Goal: Task Accomplishment & Management: Manage account settings

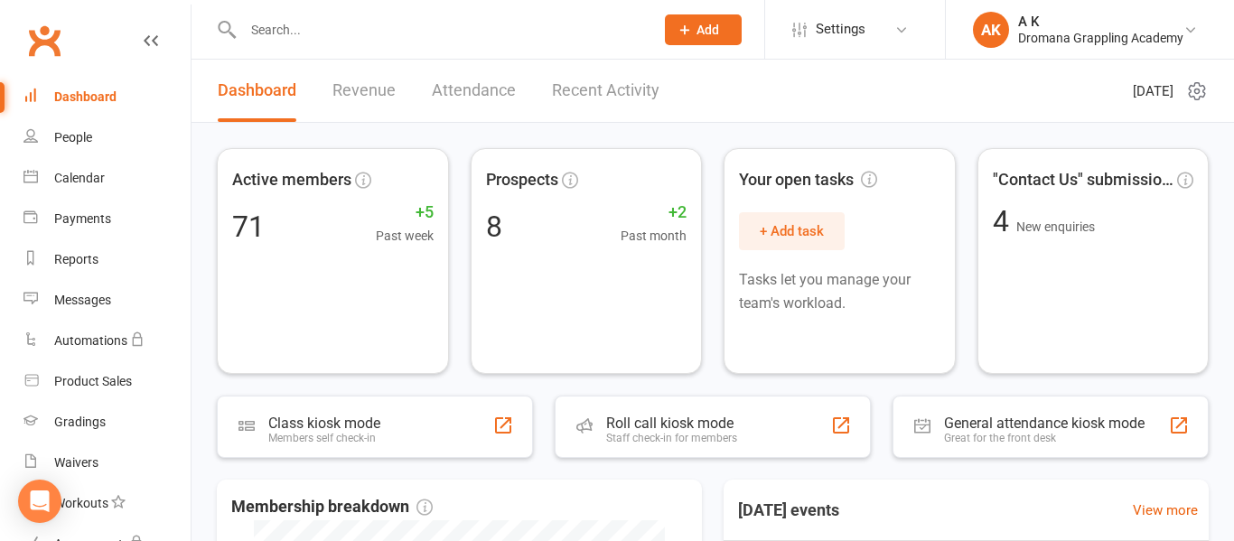
click at [375, 31] on input "text" at bounding box center [440, 29] width 404 height 25
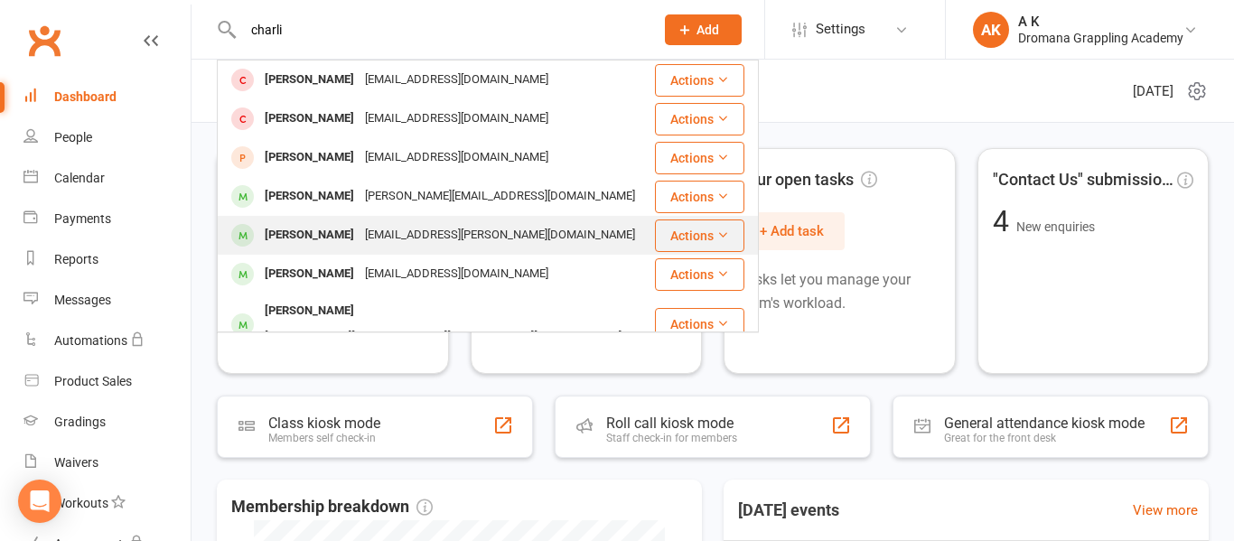
type input "charli"
click at [355, 231] on div "[PERSON_NAME]" at bounding box center [309, 235] width 100 height 26
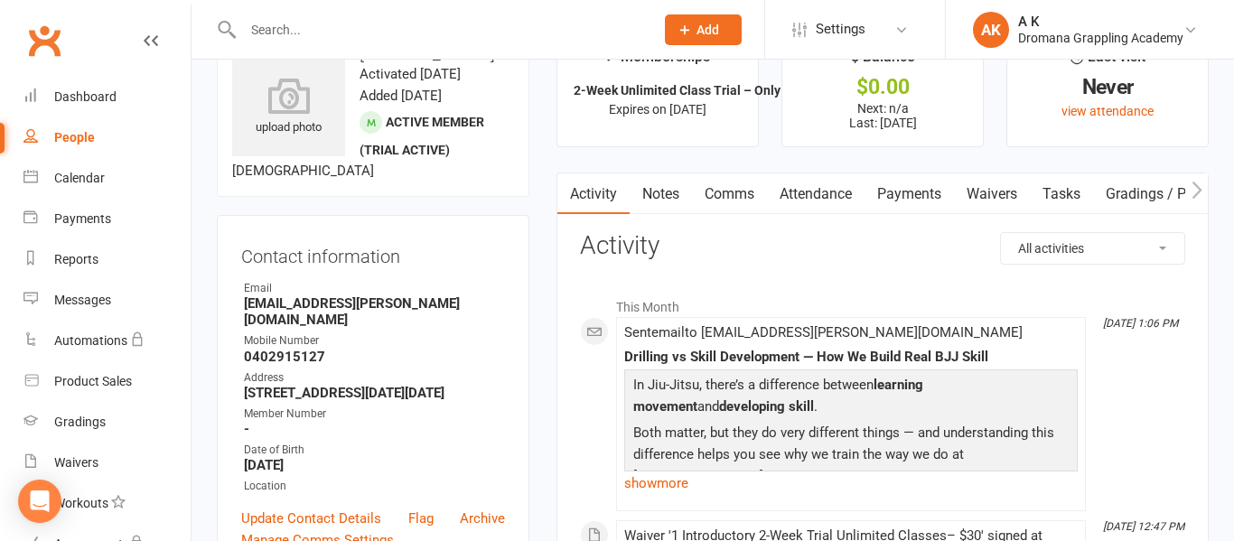
scroll to position [58, 0]
click at [906, 194] on link "Payments" at bounding box center [908, 194] width 89 height 42
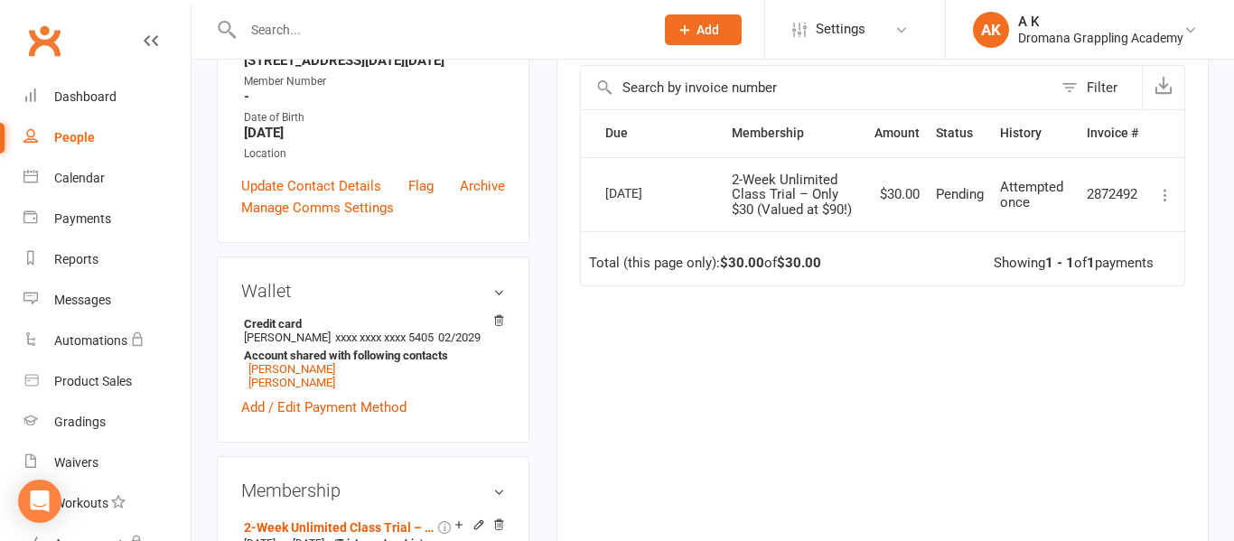
scroll to position [419, 0]
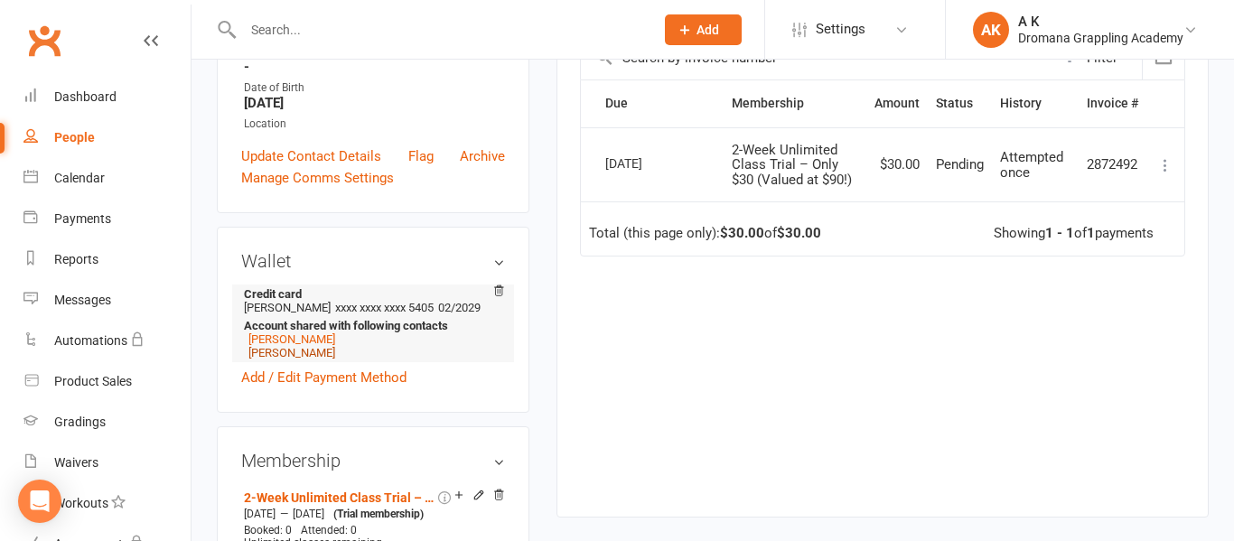
click at [320, 359] on link "[PERSON_NAME]" at bounding box center [291, 353] width 87 height 14
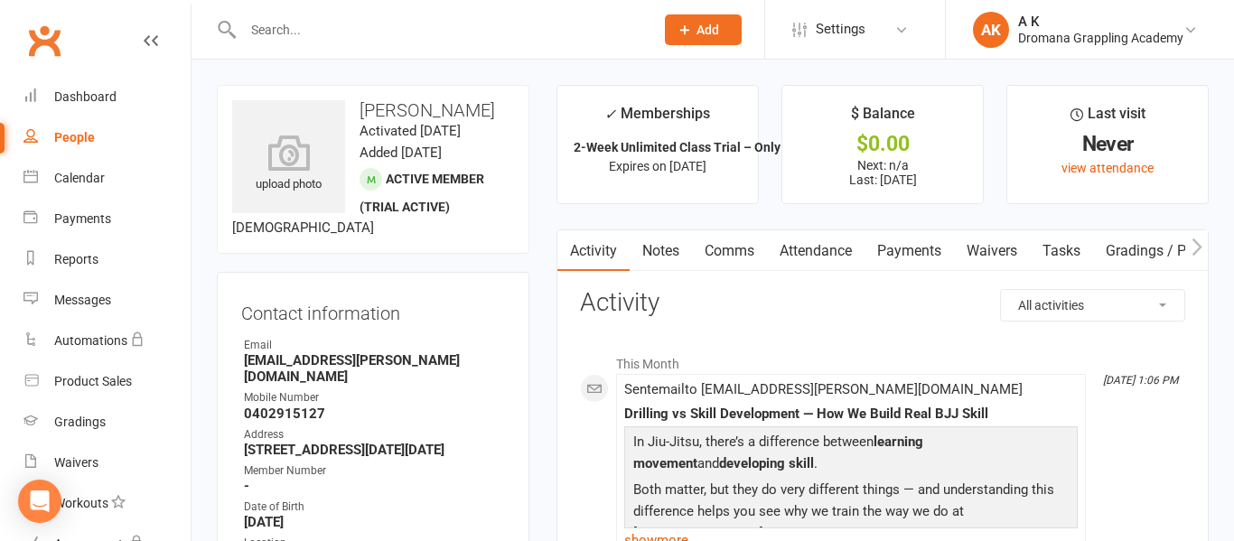
click at [927, 247] on link "Payments" at bounding box center [908, 251] width 89 height 42
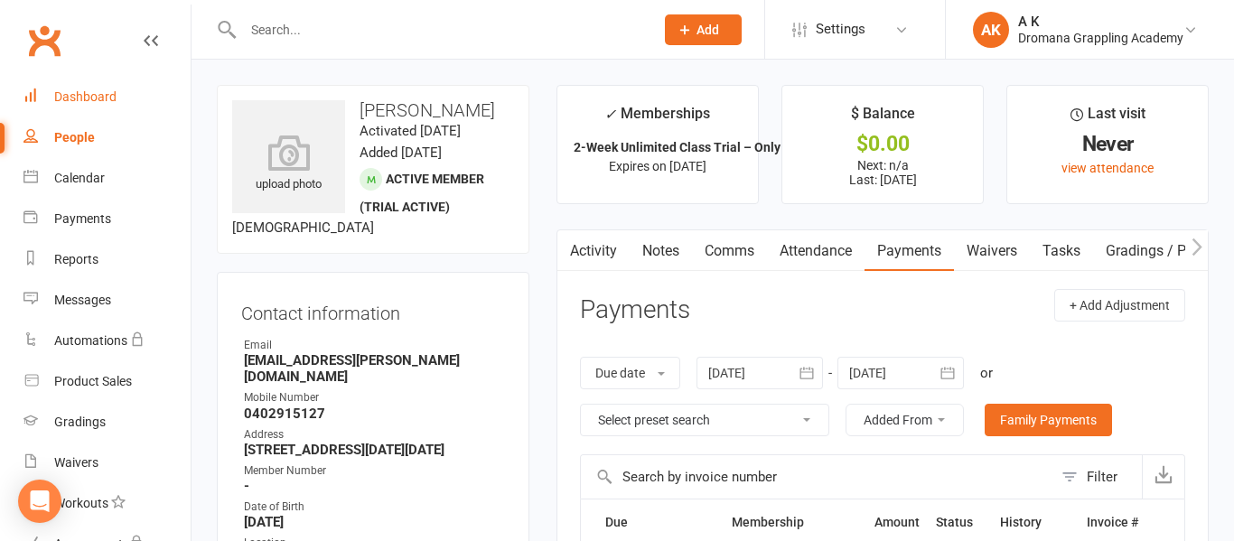
click at [75, 94] on div "Dashboard" at bounding box center [85, 96] width 62 height 14
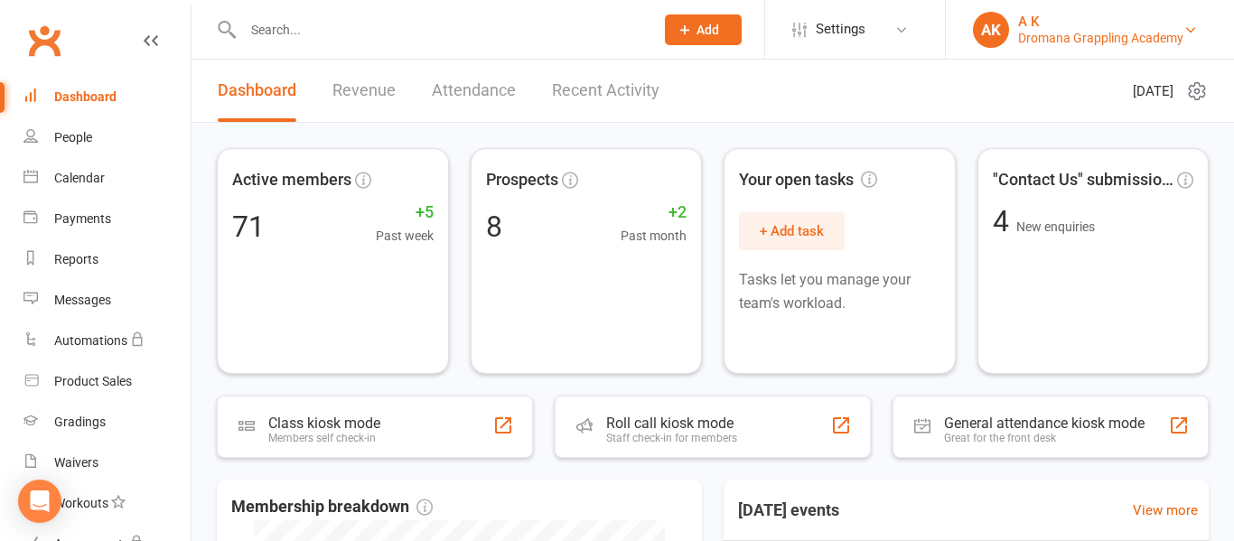
click at [1038, 37] on div "Dromana Grappling Academy" at bounding box center [1100, 38] width 165 height 16
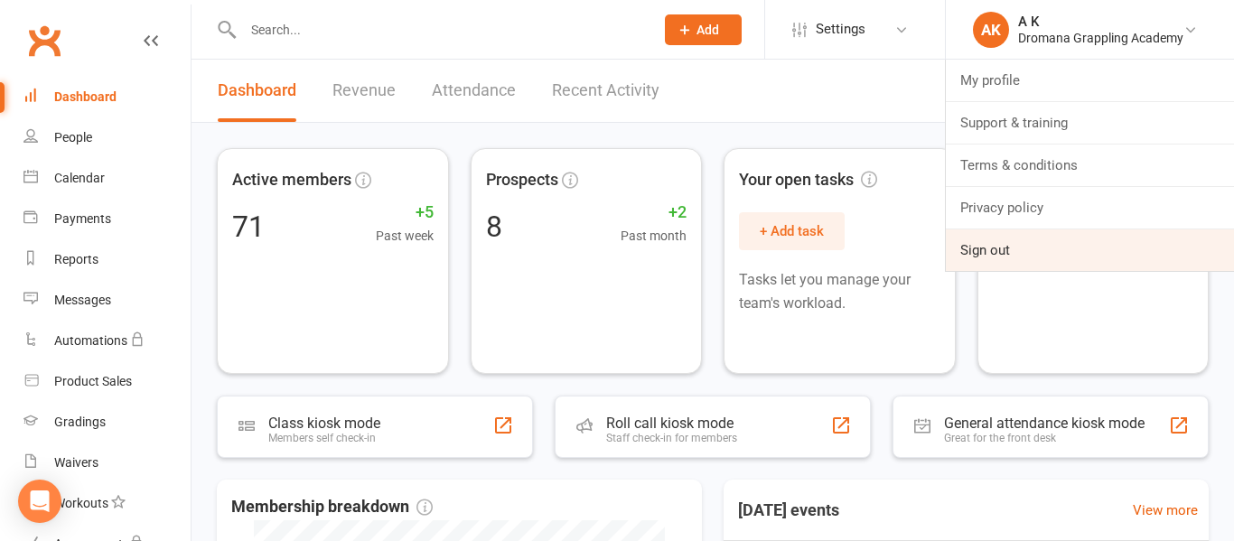
click at [1024, 250] on link "Sign out" at bounding box center [1090, 250] width 288 height 42
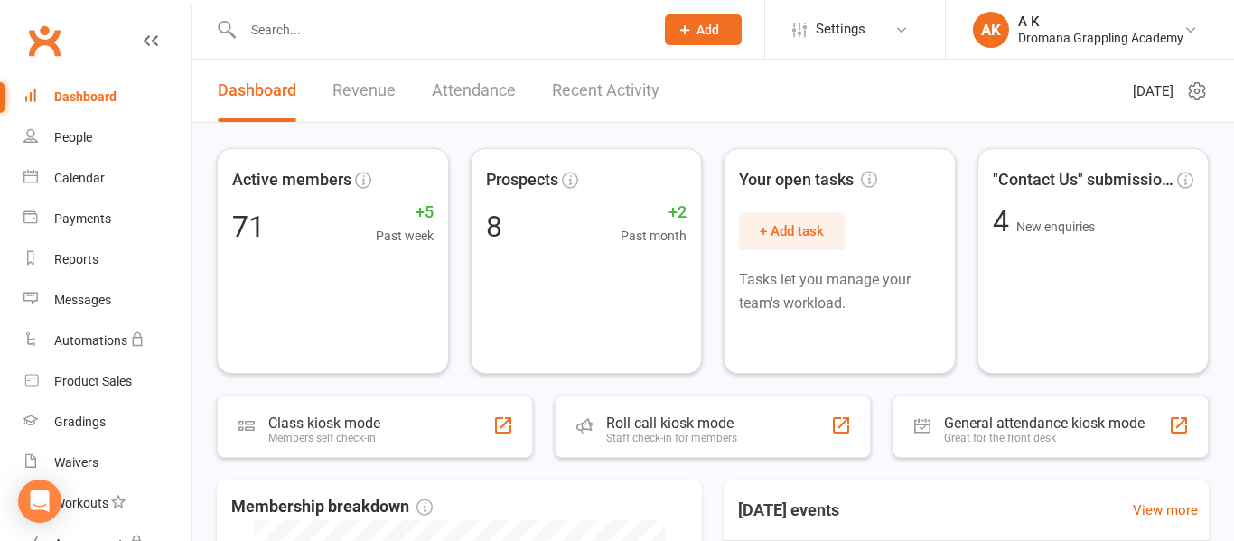
click at [62, 89] on div "Dashboard" at bounding box center [85, 96] width 62 height 14
click at [445, 27] on input "text" at bounding box center [440, 29] width 404 height 25
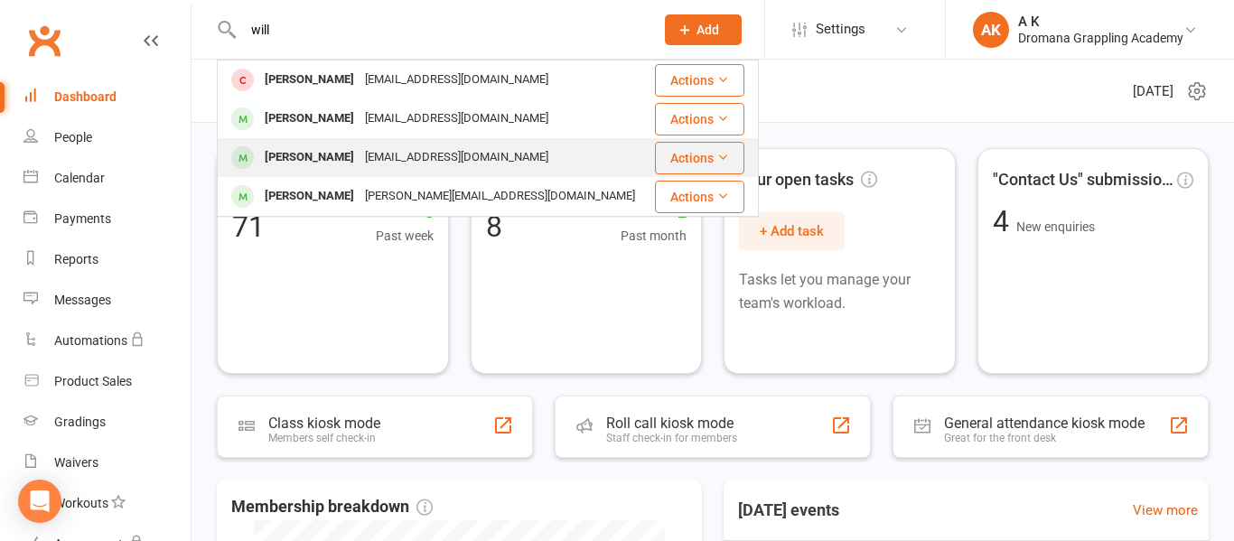
type input "will"
click at [315, 150] on div "[PERSON_NAME]" at bounding box center [309, 158] width 100 height 26
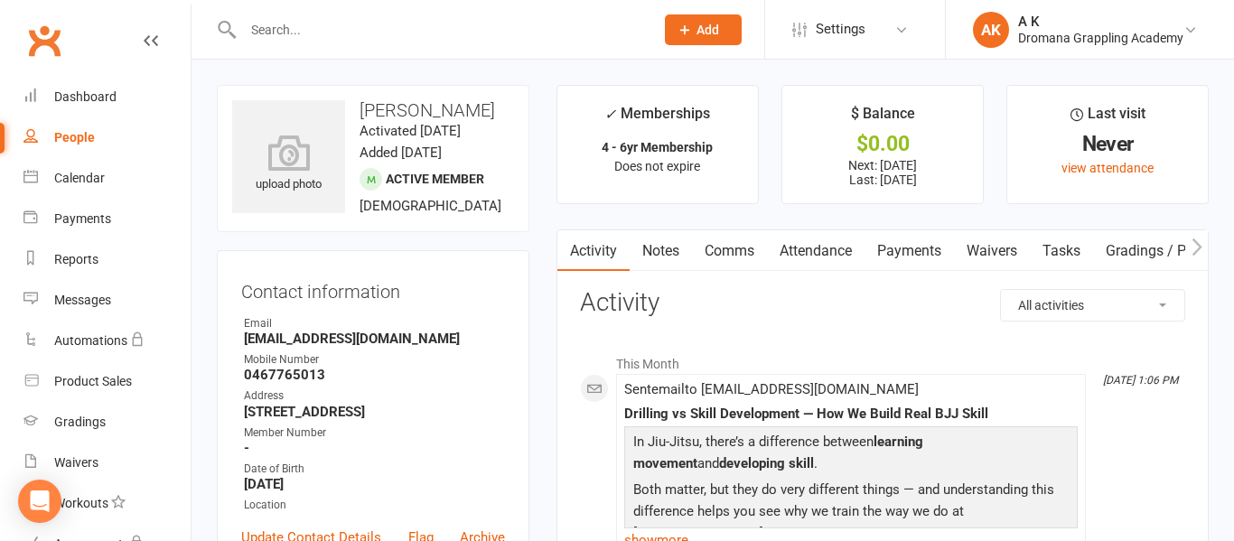
click at [883, 253] on link "Payments" at bounding box center [908, 251] width 89 height 42
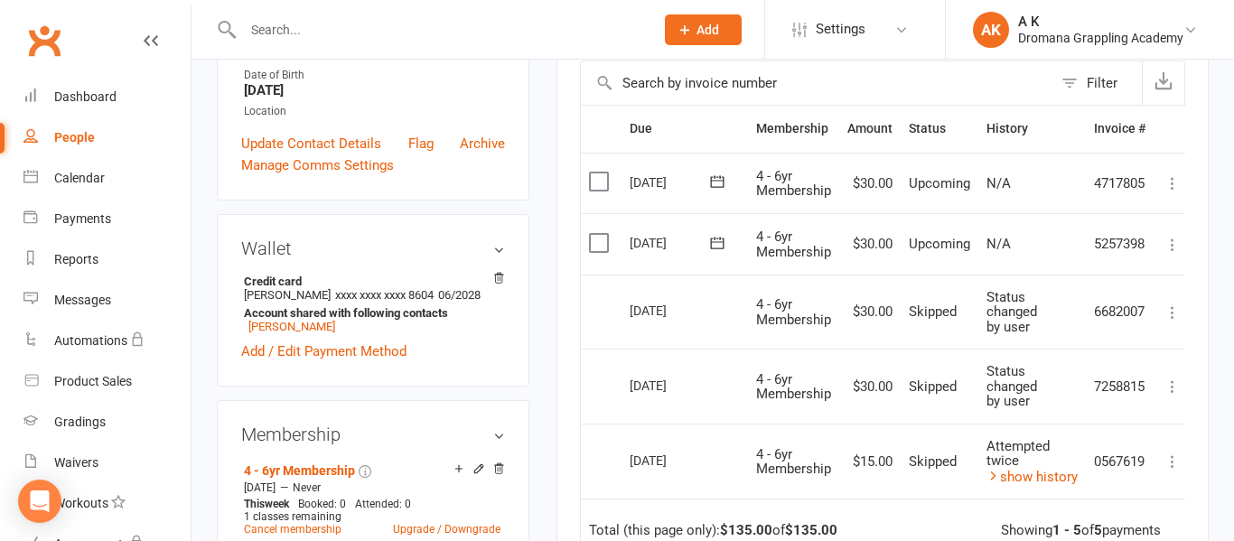
scroll to position [397, 0]
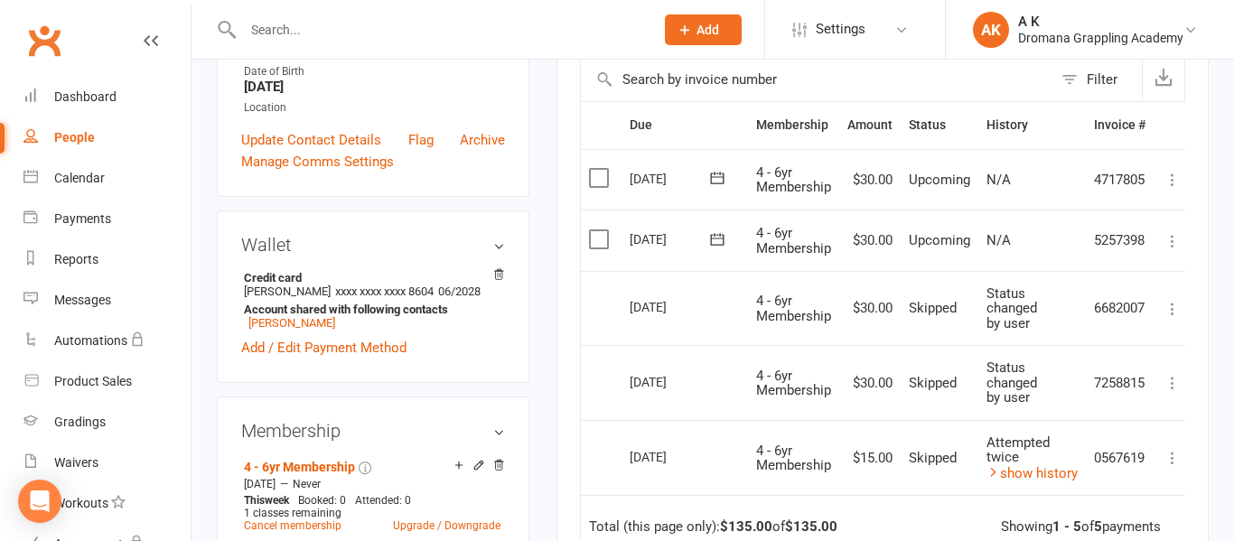
click at [1174, 240] on icon at bounding box center [1172, 241] width 18 height 18
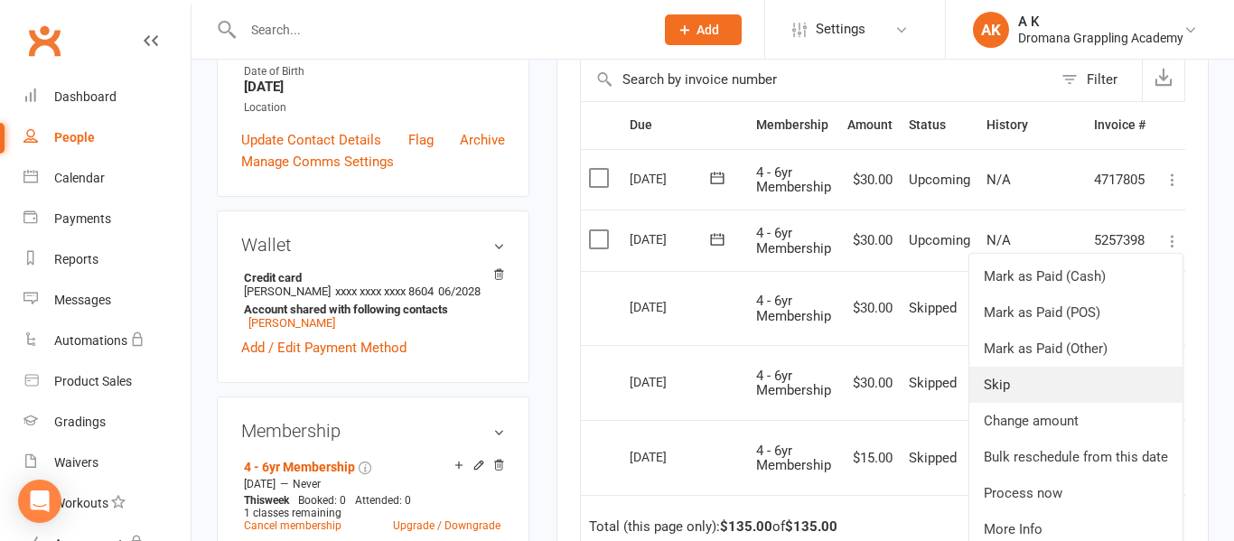
click at [1026, 382] on link "Skip" at bounding box center [1075, 385] width 213 height 36
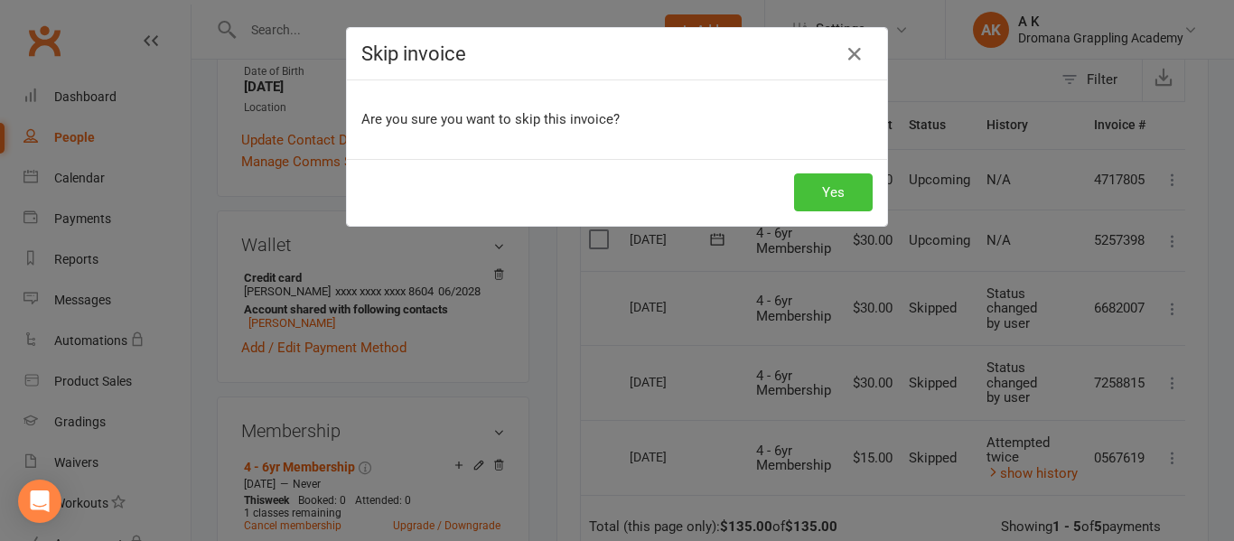
click at [829, 203] on button "Yes" at bounding box center [833, 192] width 79 height 38
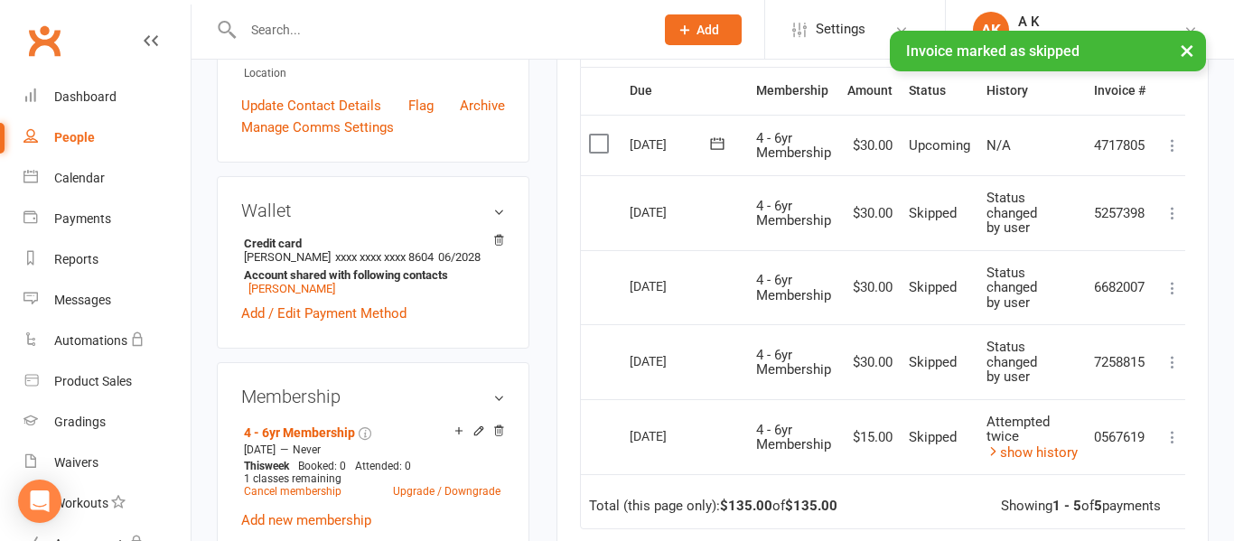
scroll to position [0, 0]
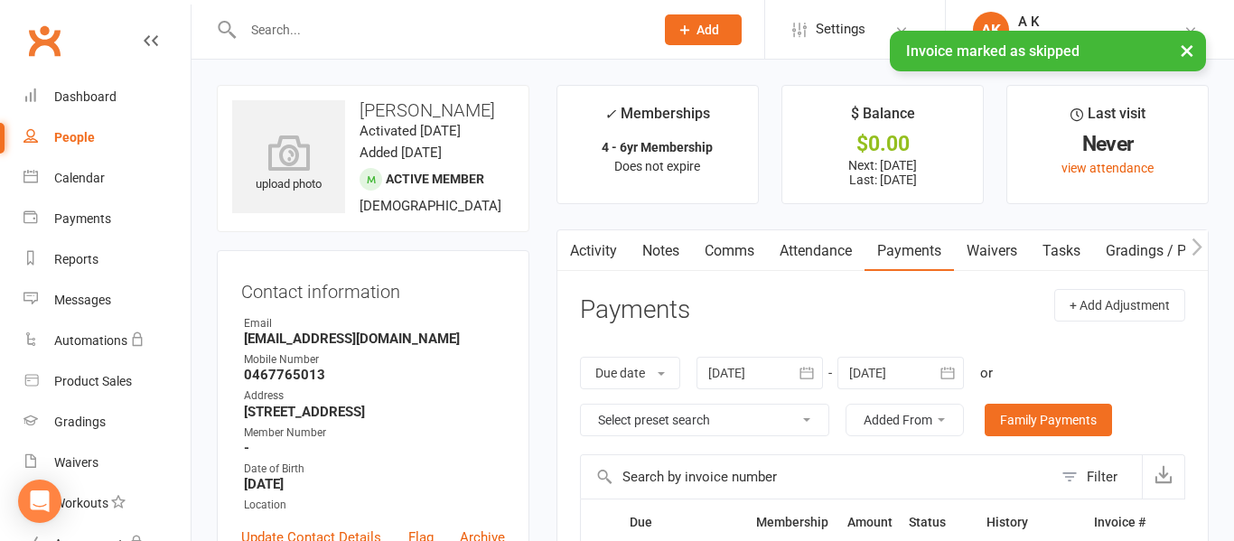
click at [496, 17] on input "text" at bounding box center [440, 29] width 404 height 25
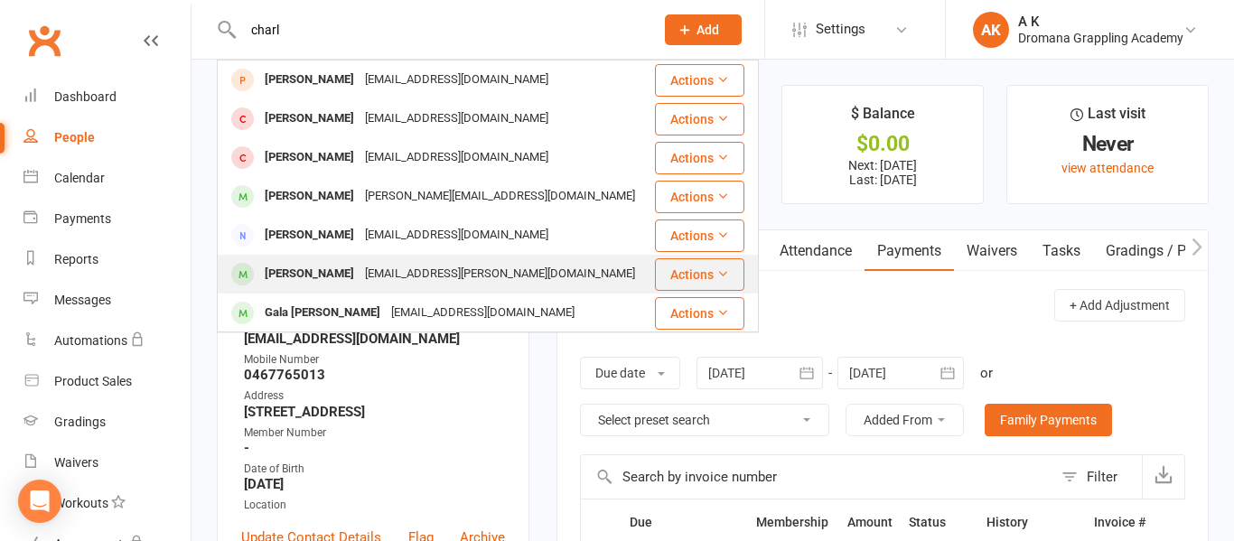
type input "charl"
click at [353, 271] on div "[PERSON_NAME]" at bounding box center [309, 274] width 100 height 26
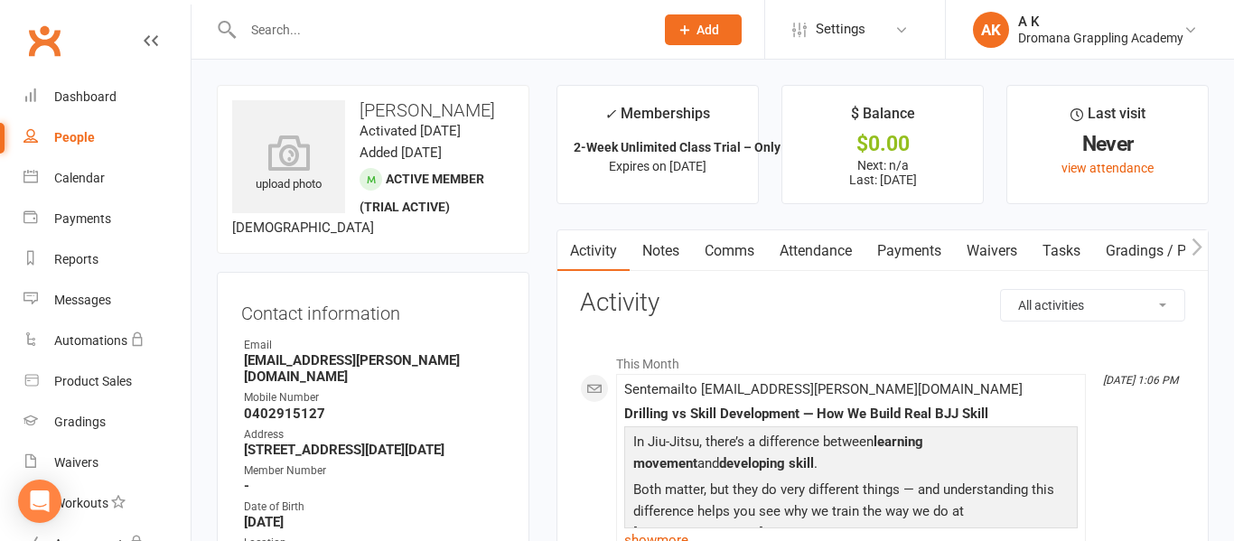
click at [295, 25] on input "text" at bounding box center [440, 29] width 404 height 25
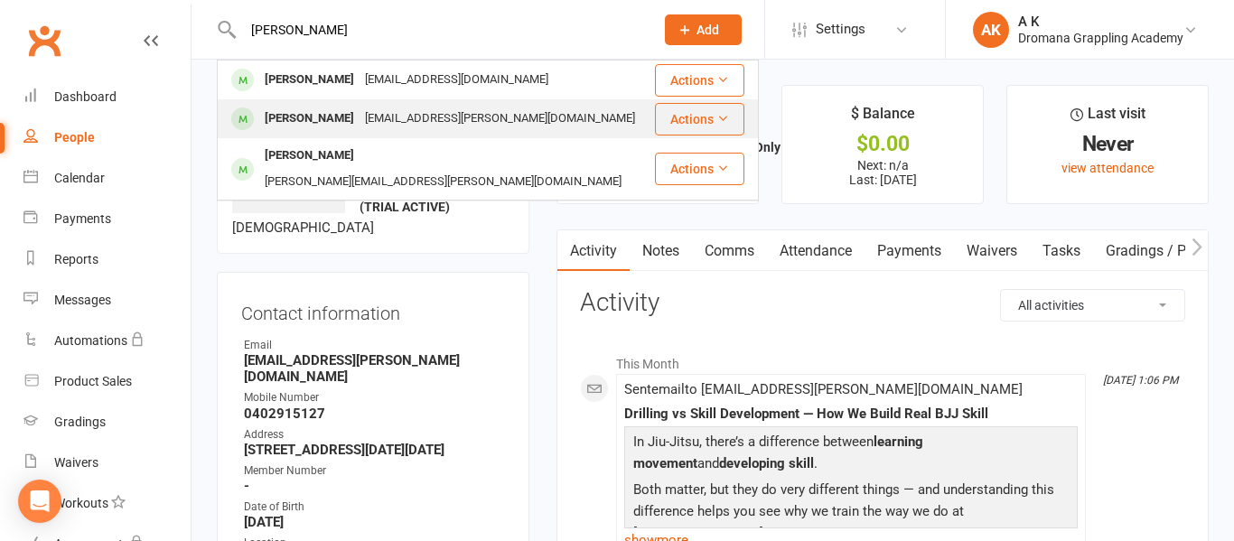
type input "[PERSON_NAME]"
click at [331, 111] on div "[PERSON_NAME]" at bounding box center [309, 119] width 100 height 26
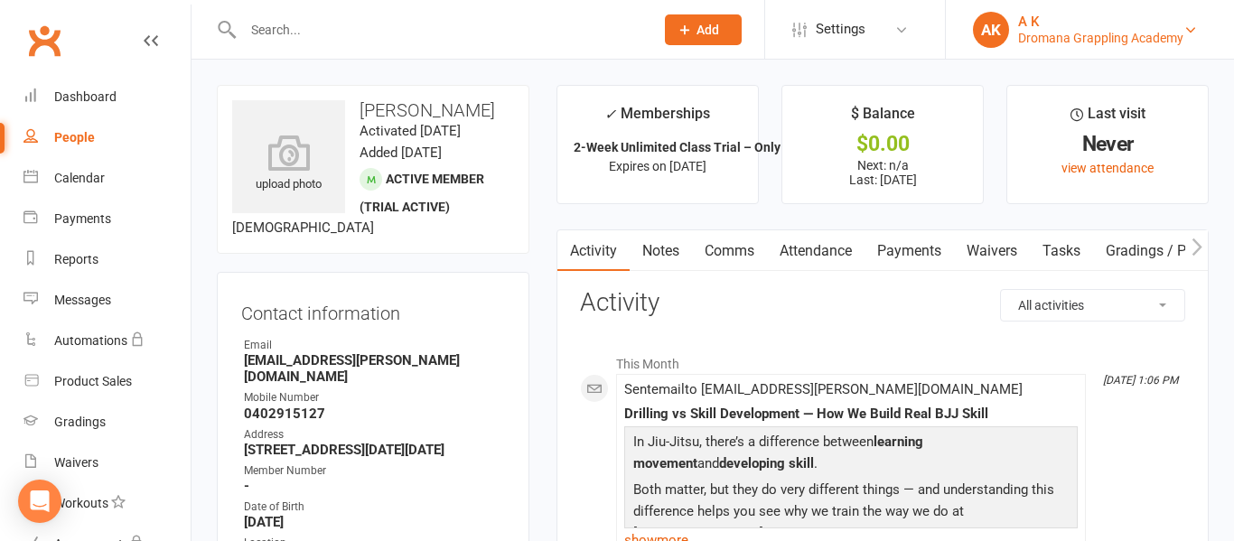
click at [1012, 39] on link "AK A K Dromana Grappling Academy" at bounding box center [1090, 30] width 234 height 36
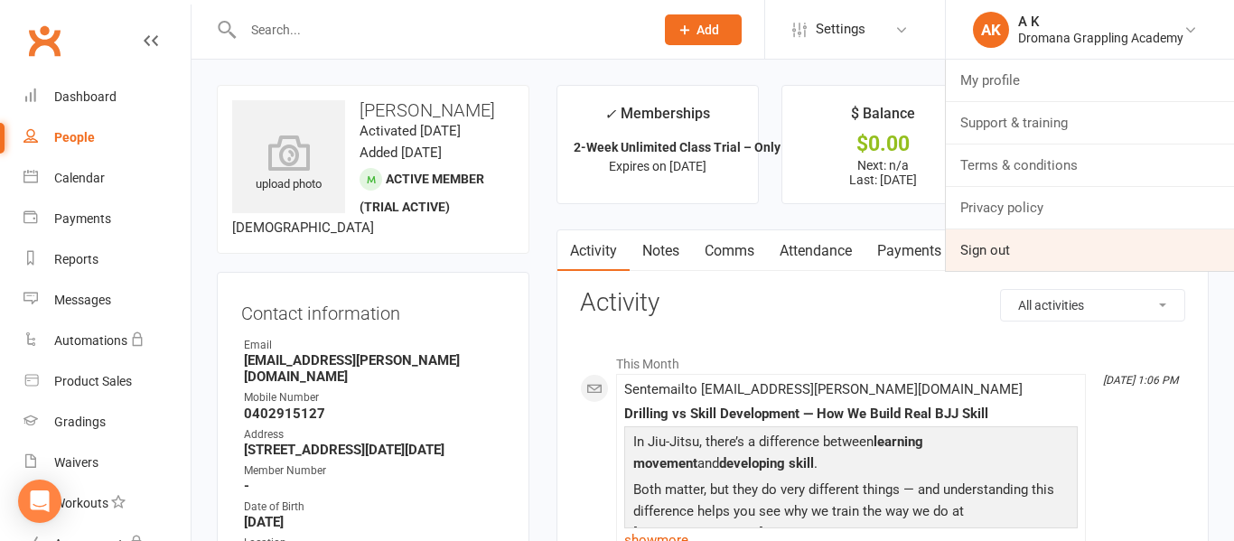
click at [983, 243] on link "Sign out" at bounding box center [1090, 250] width 288 height 42
